Goal: Information Seeking & Learning: Compare options

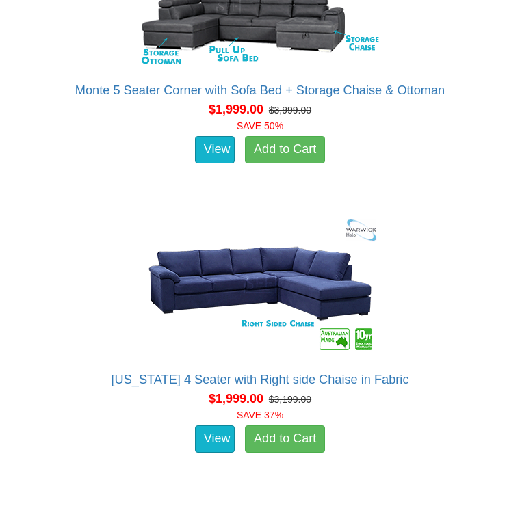
scroll to position [4844, 0]
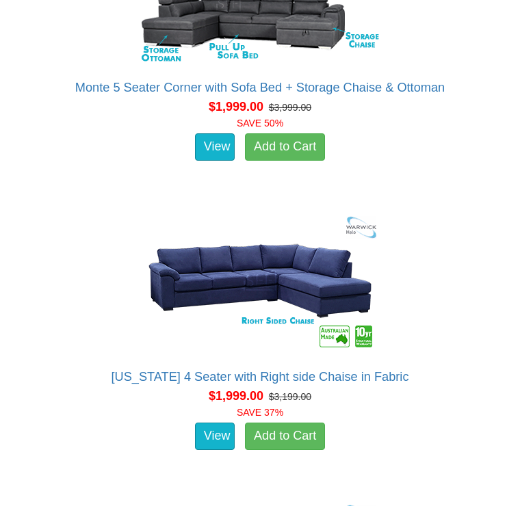
click at [279, 290] on img at bounding box center [260, 281] width 246 height 150
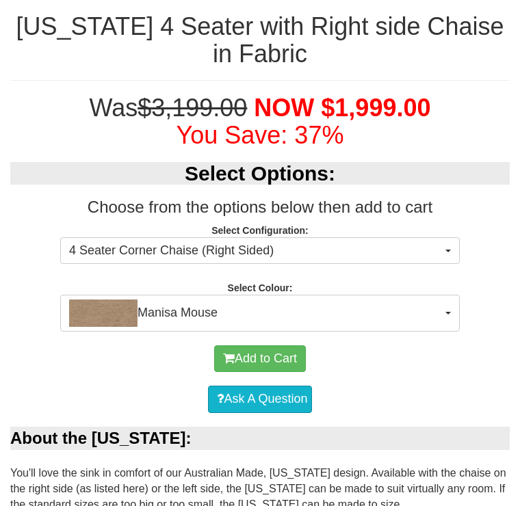
scroll to position [779, 0]
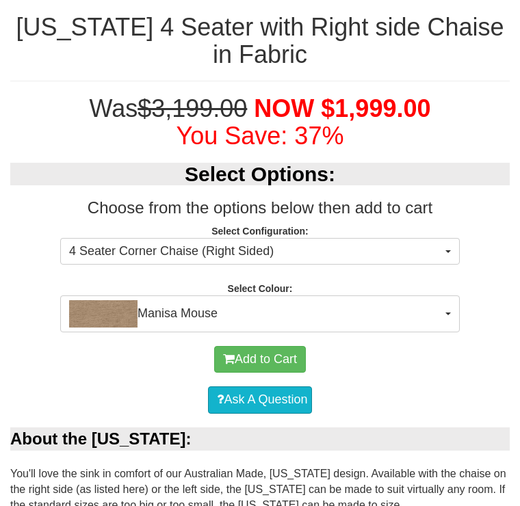
click at [442, 307] on button "Manisa Mouse" at bounding box center [259, 313] width 399 height 37
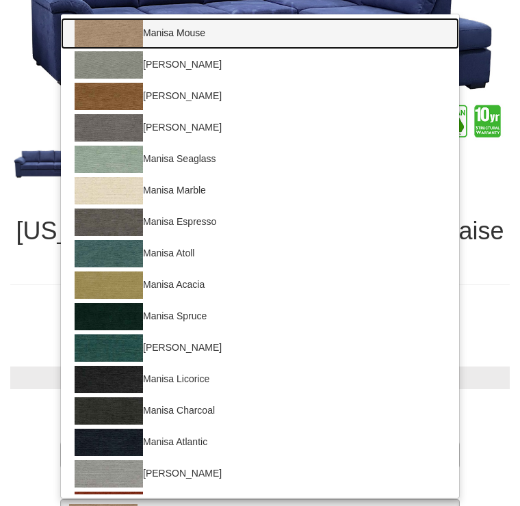
scroll to position [0, 0]
click at [117, 31] on img at bounding box center [109, 33] width 68 height 27
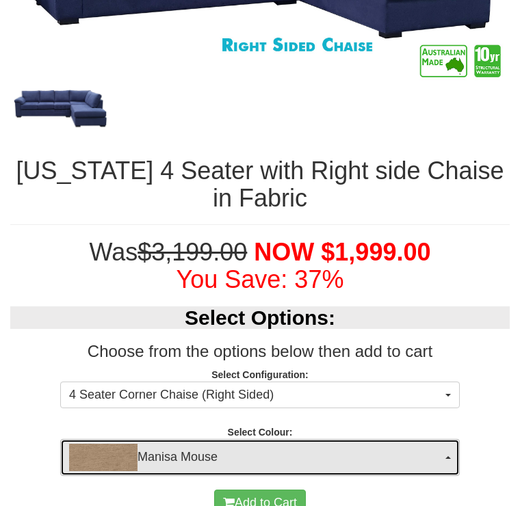
scroll to position [634, 0]
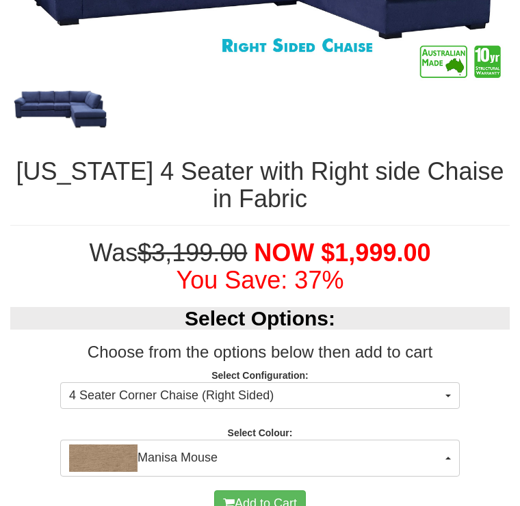
click at [108, 449] on img "button" at bounding box center [103, 457] width 68 height 27
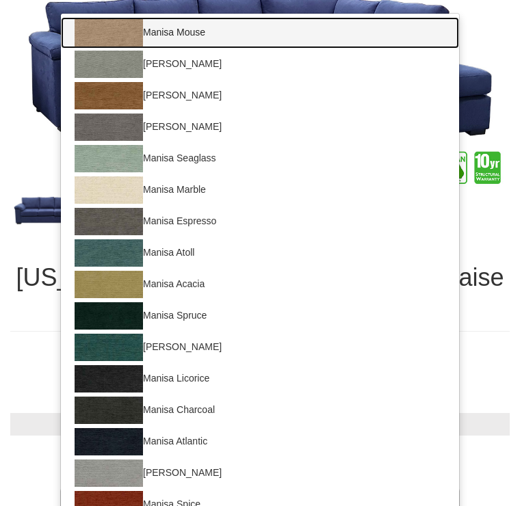
scroll to position [528, 0]
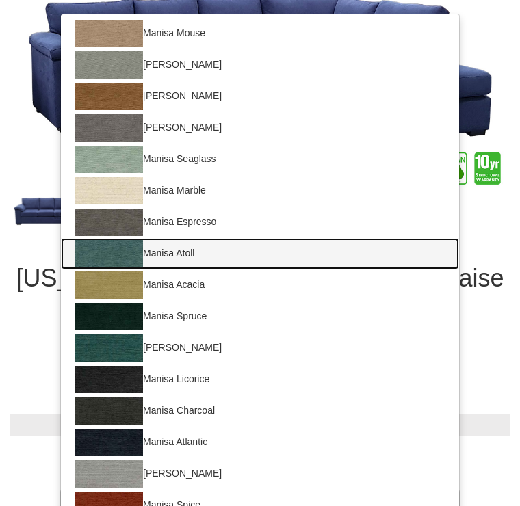
click at [118, 248] on img at bounding box center [109, 253] width 68 height 27
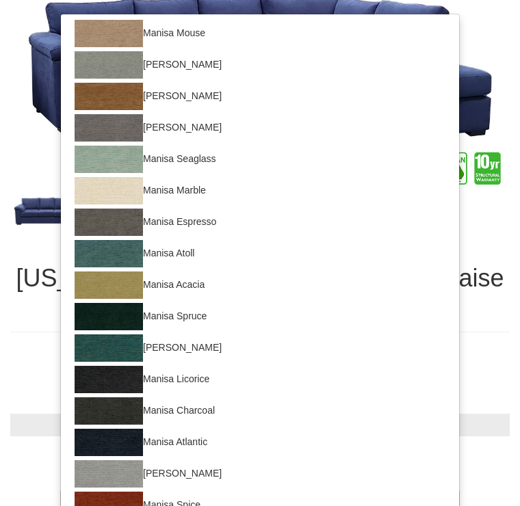
select select "1521"
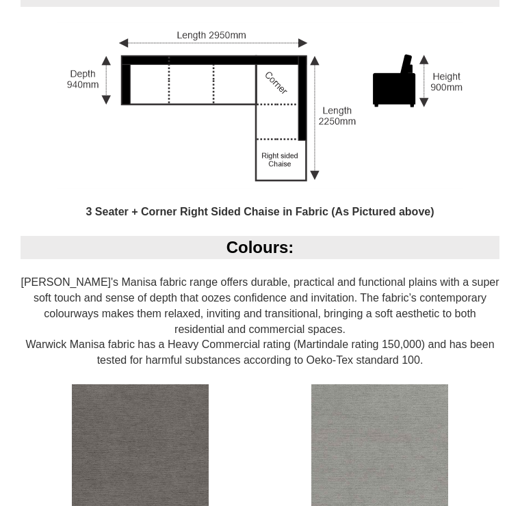
scroll to position [1360, 0]
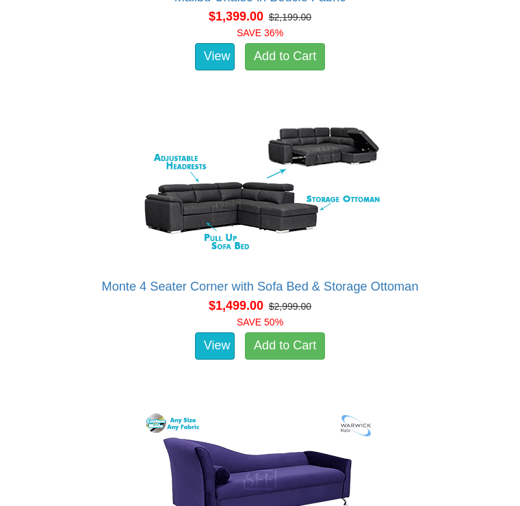
scroll to position [2329, 0]
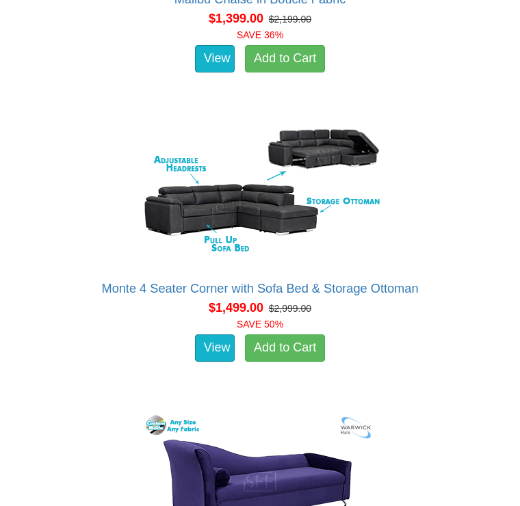
click at [219, 336] on link "View" at bounding box center [215, 347] width 40 height 27
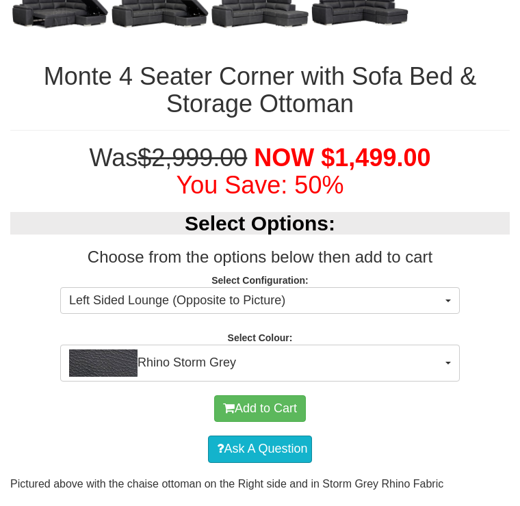
scroll to position [749, 0]
click at [447, 347] on button "Rhino Storm Grey" at bounding box center [259, 363] width 399 height 37
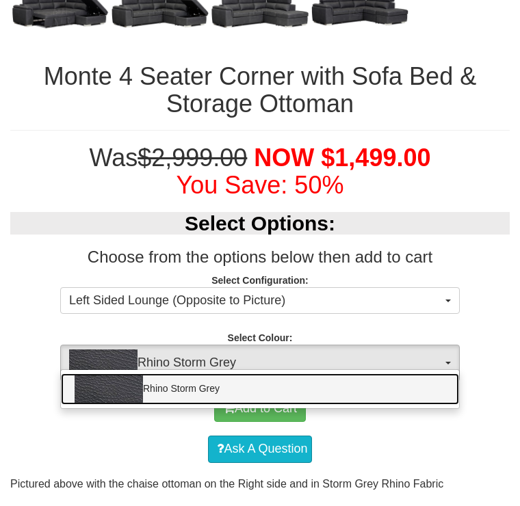
click at [440, 373] on link "Rhino Storm Grey" at bounding box center [260, 388] width 398 height 31
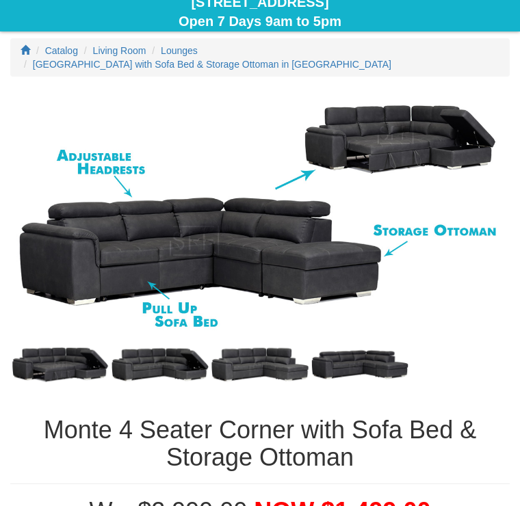
scroll to position [389, 0]
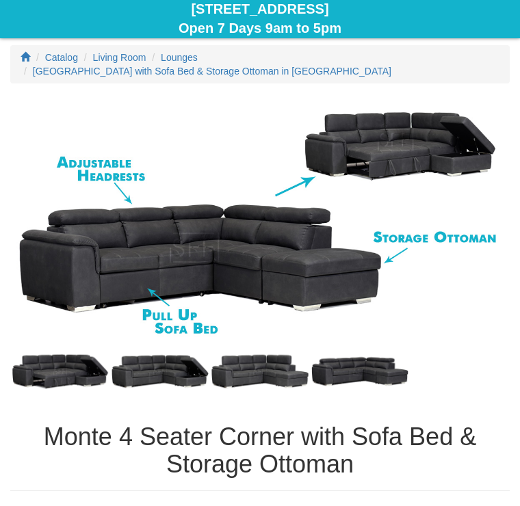
click at [20, 3] on div "Visit Our HUGE Showroom 4 Nursery Rd Campbelltown Open 7 Days 9am to 5pm" at bounding box center [259, 8] width 499 height 59
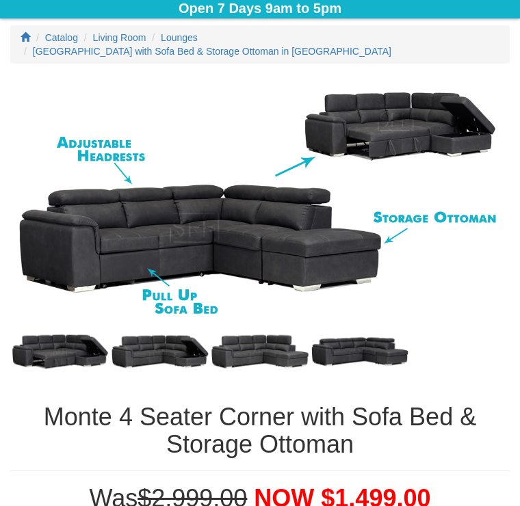
scroll to position [410, 0]
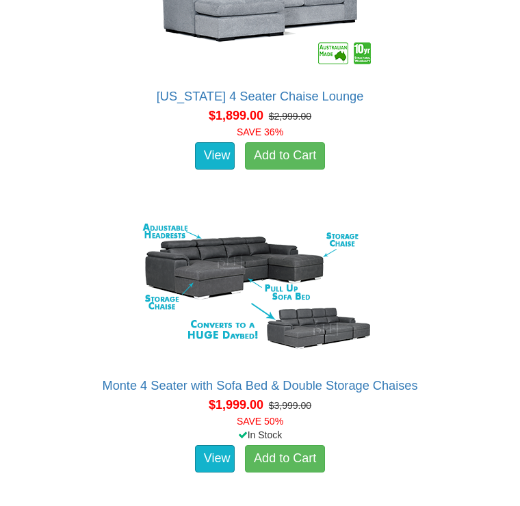
scroll to position [4257, 0]
click at [373, 353] on img at bounding box center [260, 290] width 246 height 150
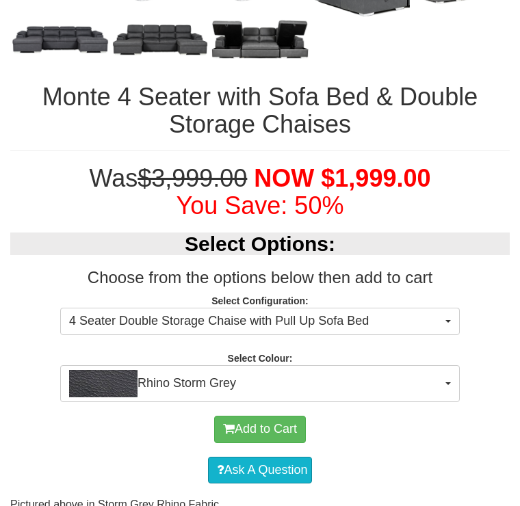
scroll to position [781, 0]
click at [448, 382] on span "button" at bounding box center [447, 383] width 5 height 3
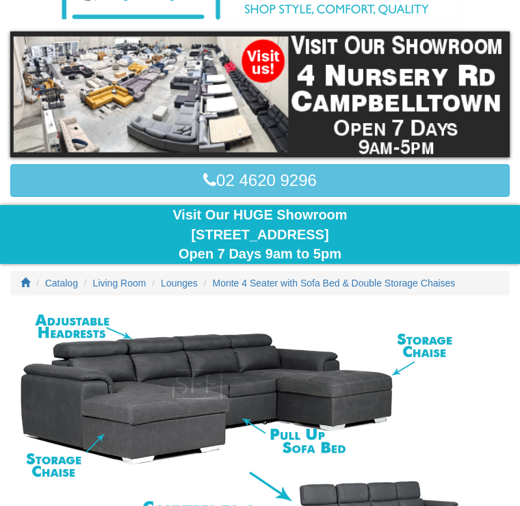
scroll to position [157, 0]
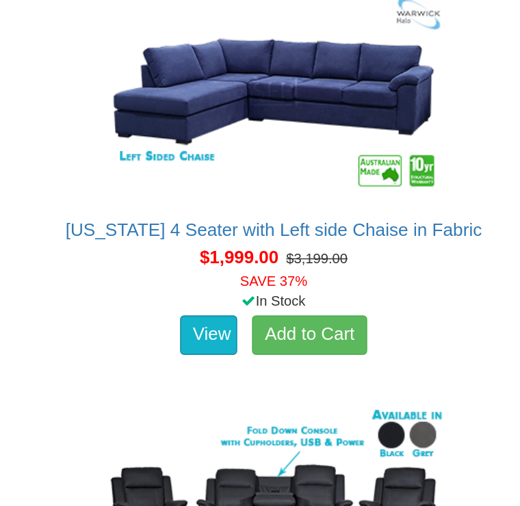
scroll to position [5210, 0]
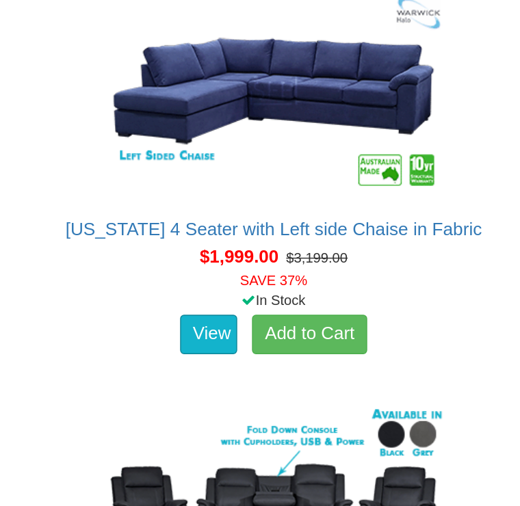
click at [195, 359] on link "View" at bounding box center [215, 372] width 40 height 27
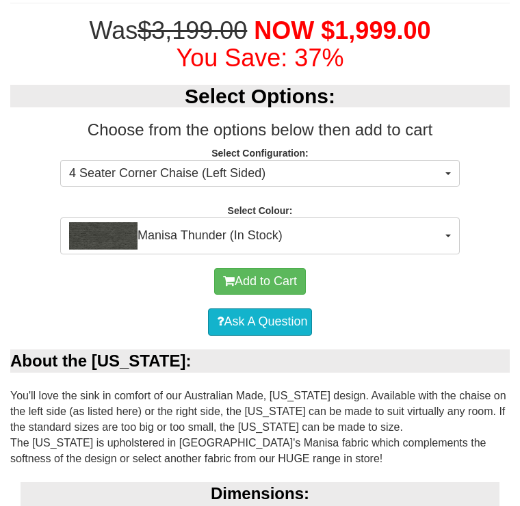
scroll to position [857, 0]
click at [443, 233] on button "Manisa Thunder (In Stock)" at bounding box center [259, 235] width 399 height 37
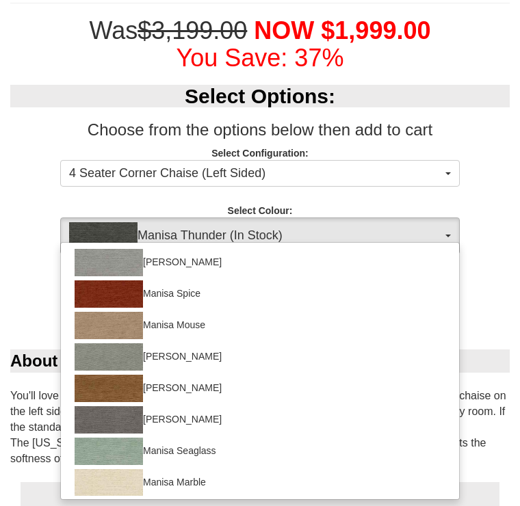
scroll to position [219, 0]
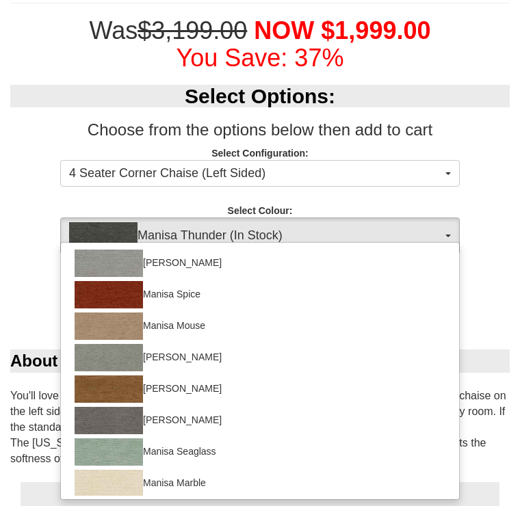
click at [448, 222] on div at bounding box center [260, 253] width 520 height 506
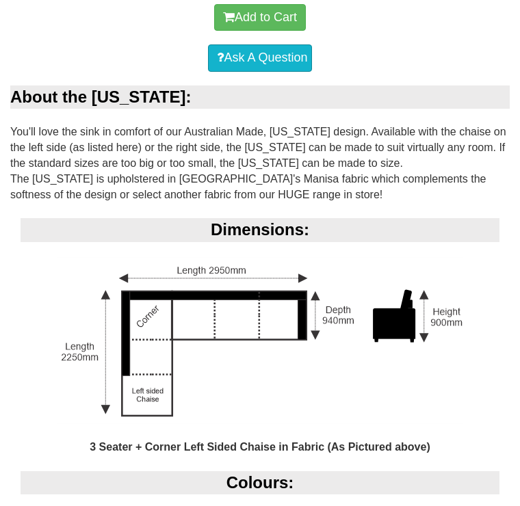
scroll to position [0, 0]
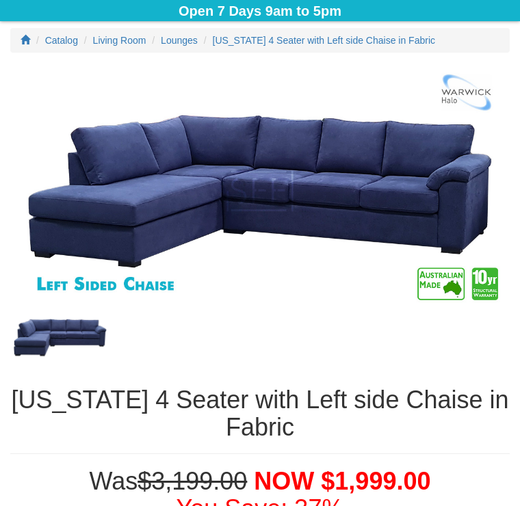
click at [246, 505] on font "You Save: 37%" at bounding box center [260, 508] width 168 height 28
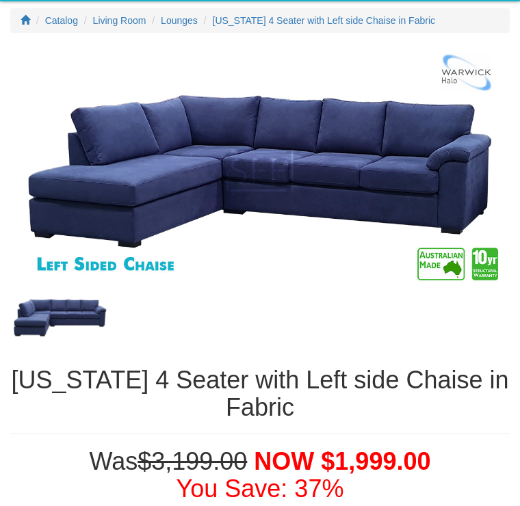
scroll to position [427, 0]
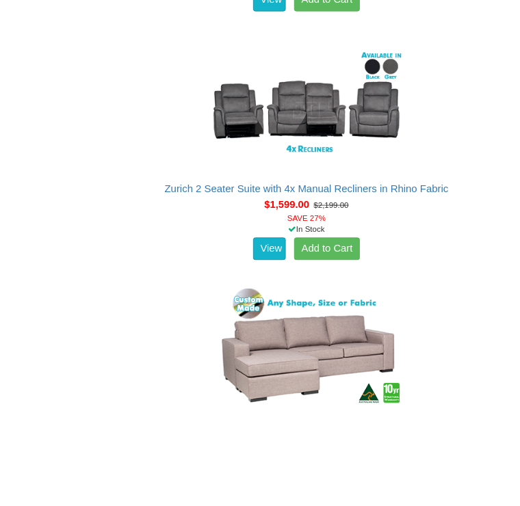
scroll to position [3096, 0]
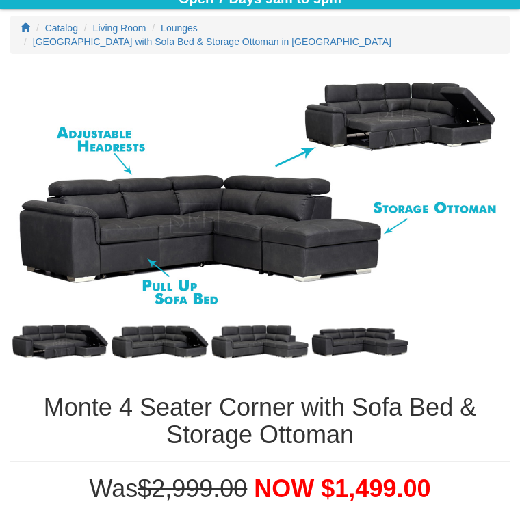
scroll to position [418, 0]
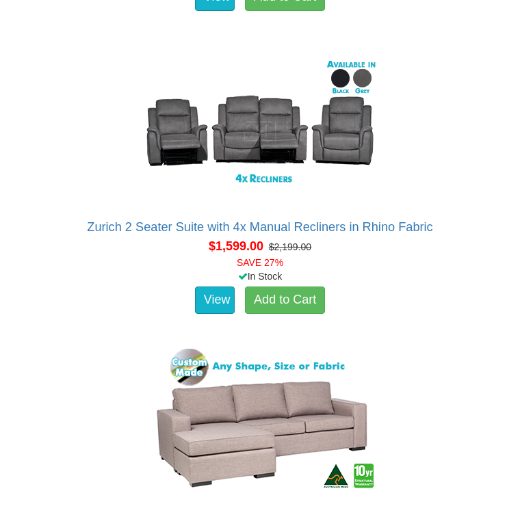
scroll to position [2969, 0]
click at [375, 200] on img at bounding box center [260, 131] width 246 height 150
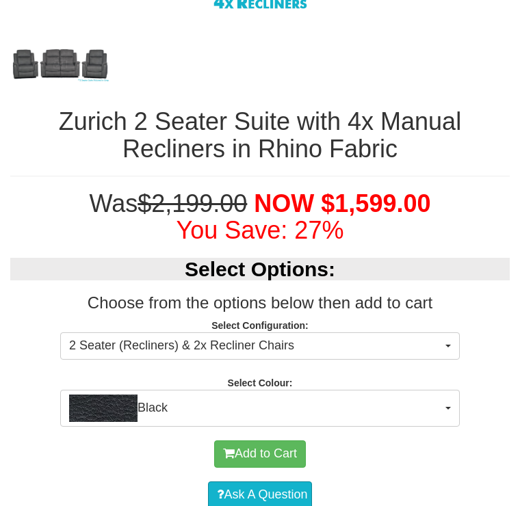
scroll to position [710, 0]
click at [446, 403] on button "Black" at bounding box center [259, 408] width 399 height 37
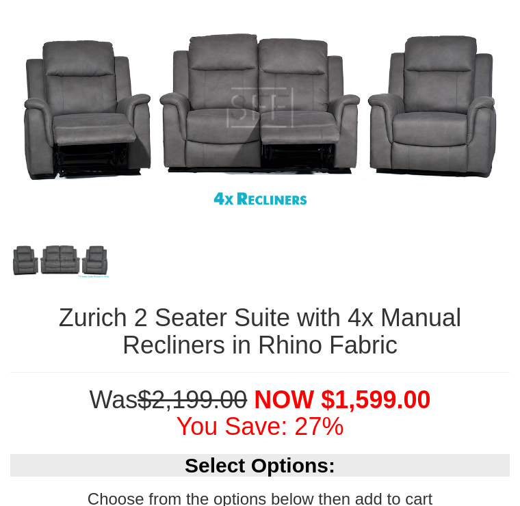
scroll to position [449, 0]
